Goal: Transaction & Acquisition: Purchase product/service

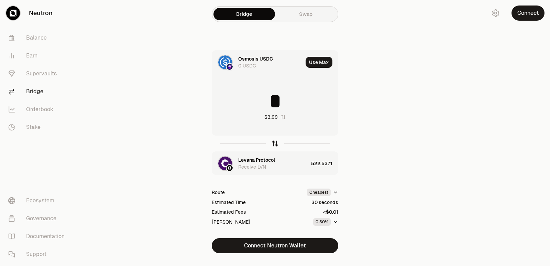
click at [275, 142] on icon "button" at bounding box center [275, 143] width 0 height 4
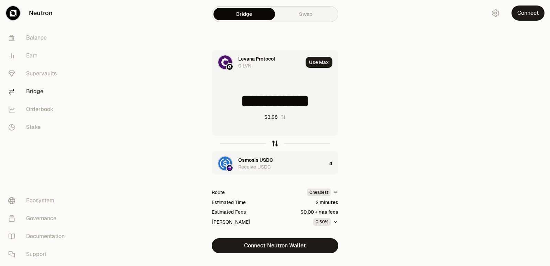
click at [275, 142] on icon "button" at bounding box center [275, 143] width 0 height 4
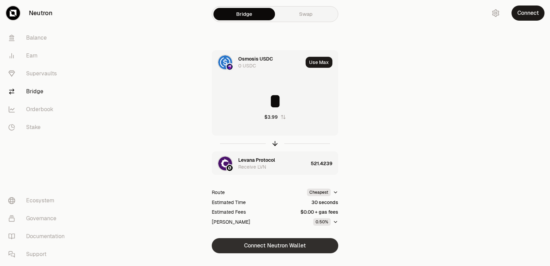
click at [279, 243] on button "Connect Neutron Wallet" at bounding box center [275, 245] width 127 height 15
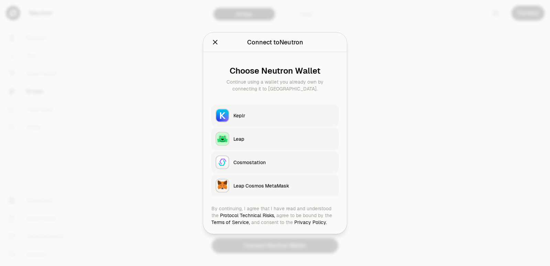
click at [235, 121] on button "Keplr" at bounding box center [274, 115] width 127 height 22
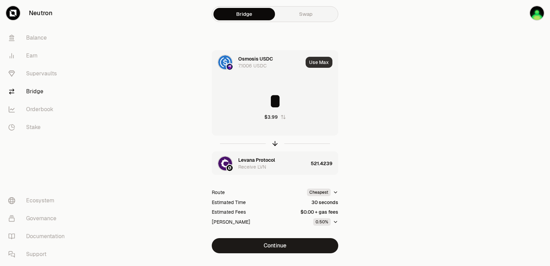
click at [320, 64] on button "Use Max" at bounding box center [319, 62] width 27 height 11
click at [275, 142] on icon "button" at bounding box center [275, 144] width 8 height 8
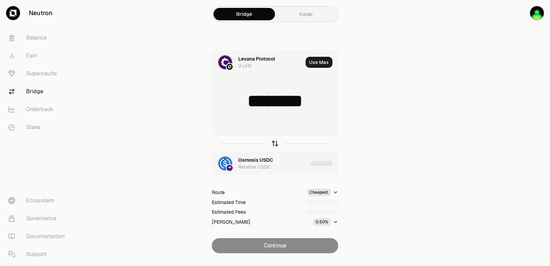
type input "**********"
click at [275, 142] on icon "button" at bounding box center [275, 144] width 8 height 8
click at [260, 161] on div "Levana Protocol" at bounding box center [256, 159] width 37 height 7
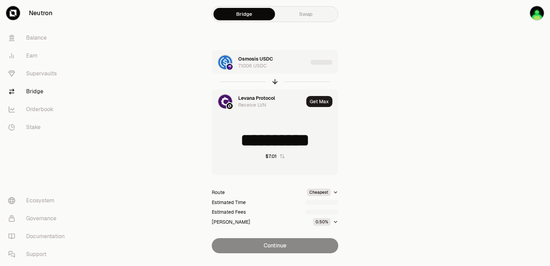
click at [245, 95] on div "Levana Protocol" at bounding box center [256, 98] width 37 height 7
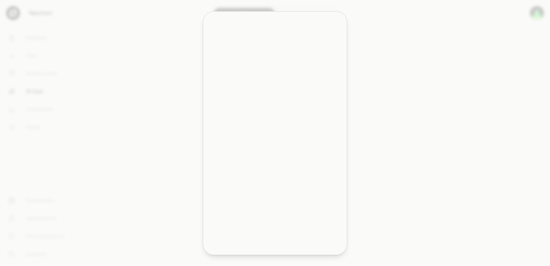
click at [252, 46] on input at bounding box center [279, 45] width 110 height 7
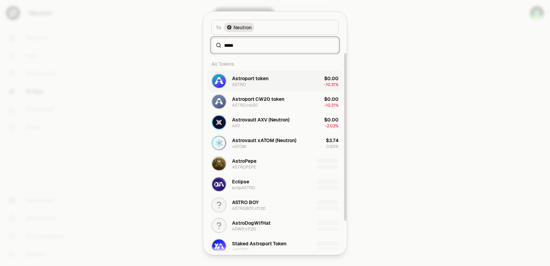
type input "*****"
click at [257, 83] on div "Astroport token ASTRO" at bounding box center [250, 81] width 36 height 12
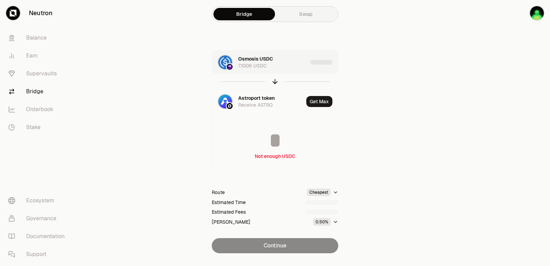
click at [283, 65] on div "Osmosis USDC 7.1006 USDC" at bounding box center [272, 62] width 69 height 14
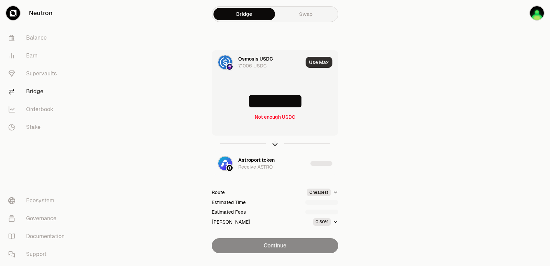
click at [320, 62] on button "Use Max" at bounding box center [319, 62] width 27 height 11
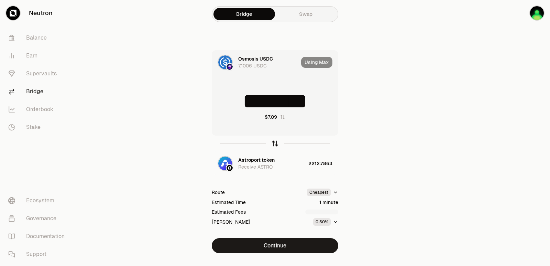
click at [275, 143] on icon "button" at bounding box center [275, 144] width 8 height 8
type input "**********"
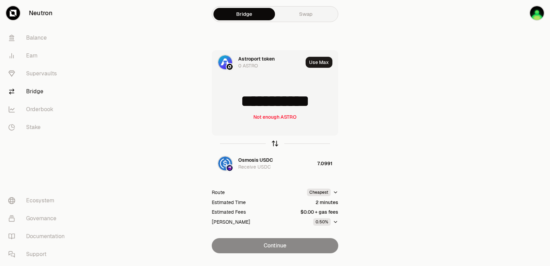
click at [275, 143] on icon "button" at bounding box center [275, 144] width 8 height 8
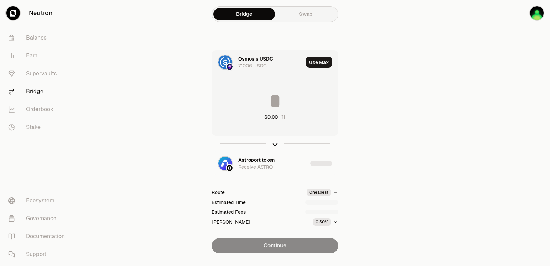
click at [264, 106] on input at bounding box center [275, 101] width 126 height 21
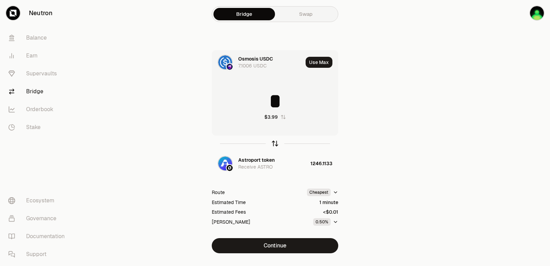
click at [274, 144] on icon "button" at bounding box center [275, 144] width 8 height 8
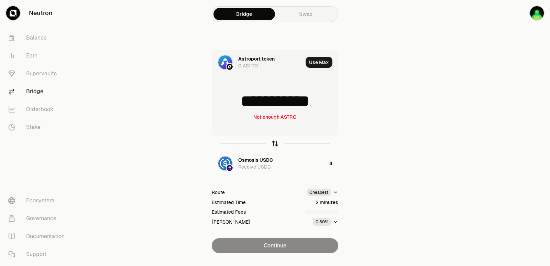
click at [274, 144] on icon "button" at bounding box center [275, 144] width 8 height 8
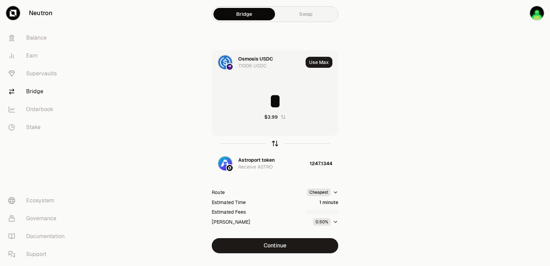
click at [274, 144] on icon "button" at bounding box center [275, 144] width 8 height 8
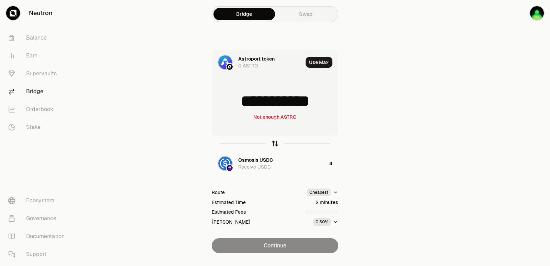
click at [274, 144] on icon "button" at bounding box center [275, 144] width 8 height 8
type input "*"
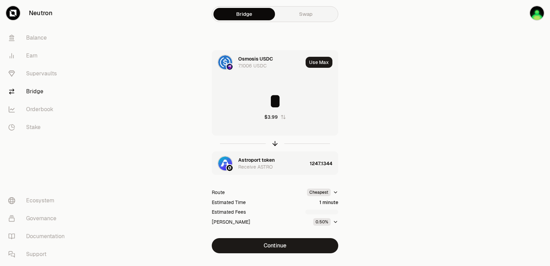
click at [254, 163] on div "Astroport token" at bounding box center [256, 159] width 36 height 7
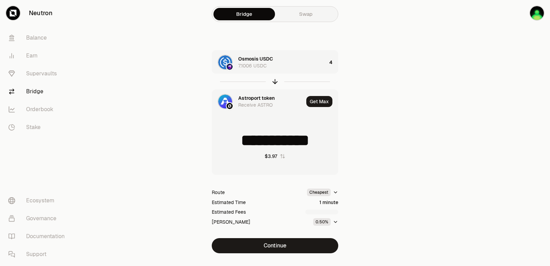
click at [250, 97] on div "Astroport token" at bounding box center [256, 98] width 36 height 7
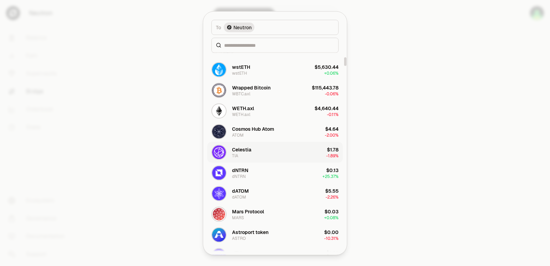
scroll to position [103, 0]
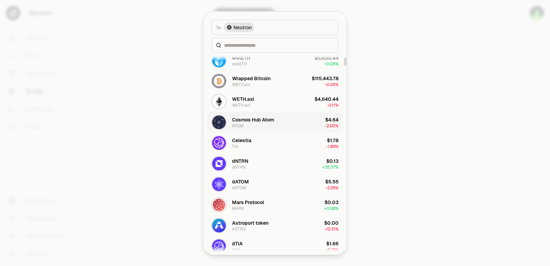
click at [270, 123] on div "Cosmos Hub Atom ATOM" at bounding box center [253, 122] width 42 height 12
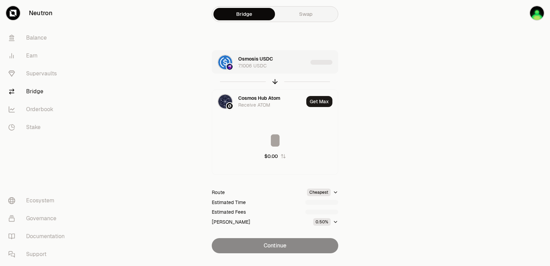
click at [285, 66] on div "Osmosis USDC 7.1006 USDC" at bounding box center [272, 62] width 69 height 14
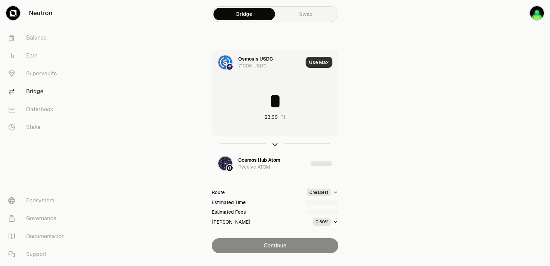
click at [321, 63] on button "Use Max" at bounding box center [319, 62] width 27 height 11
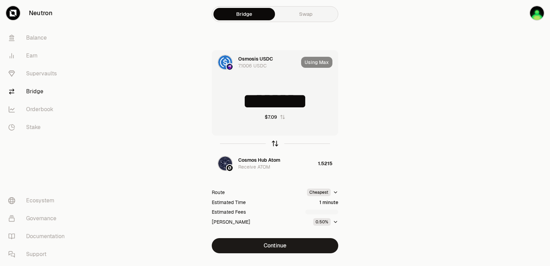
click at [275, 141] on icon "button" at bounding box center [275, 144] width 8 height 8
type input "********"
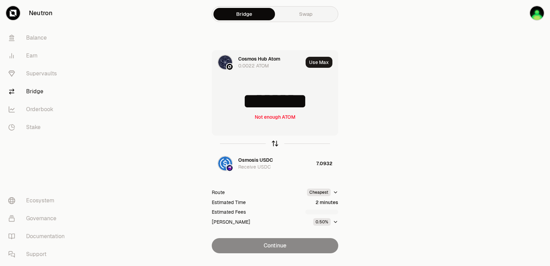
click at [275, 141] on icon "button" at bounding box center [275, 144] width 8 height 8
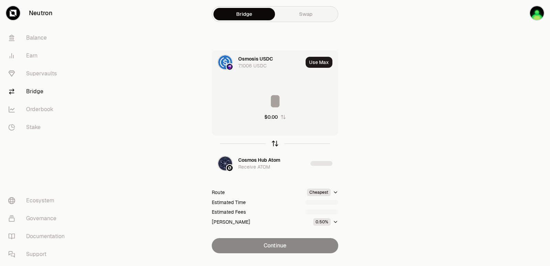
type input "********"
